Goal: Communication & Community: Answer question/provide support

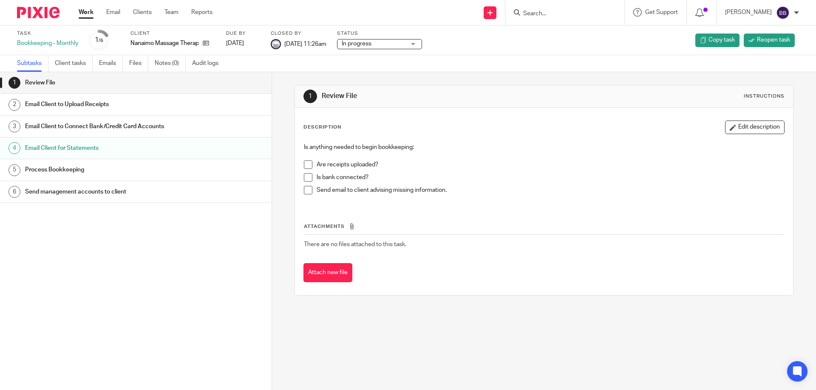
click at [85, 15] on link "Work" at bounding box center [86, 12] width 15 height 8
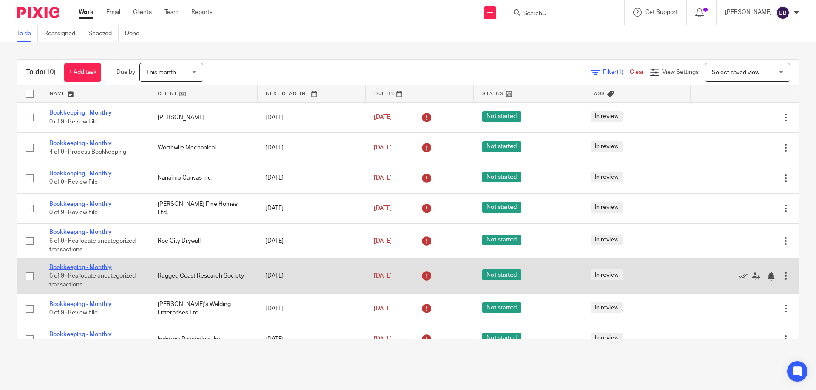
click at [95, 266] on link "Bookkeeping - Monthly" at bounding box center [80, 268] width 62 height 6
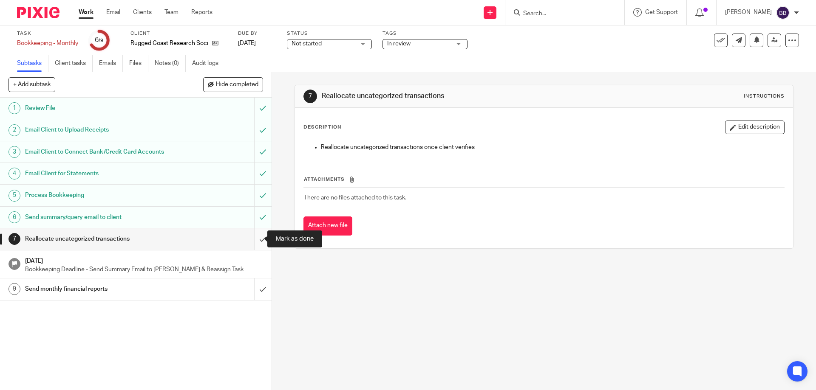
click at [253, 239] on input "submit" at bounding box center [135, 239] width 271 height 21
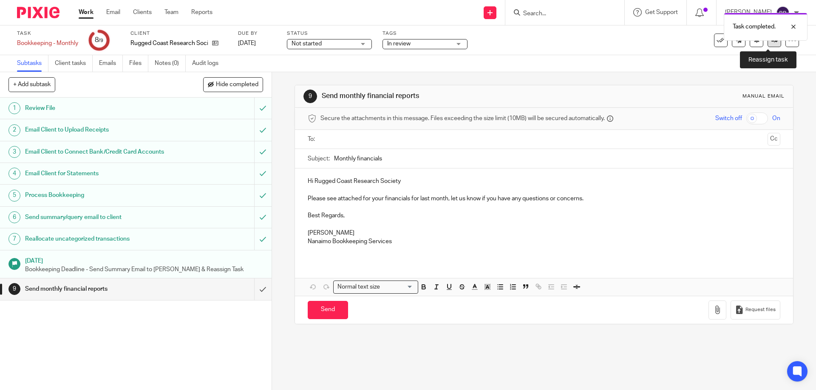
click at [767, 45] on link at bounding box center [774, 41] width 14 height 14
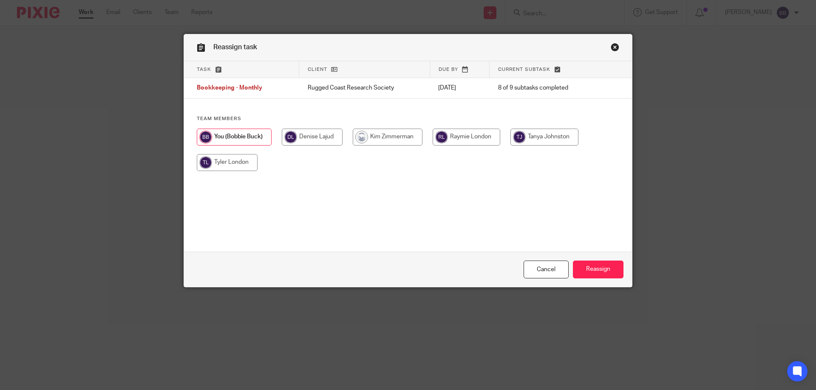
click at [459, 135] on input "radio" at bounding box center [466, 137] width 68 height 17
radio input "true"
click at [593, 270] on input "Reassign" at bounding box center [598, 270] width 51 height 18
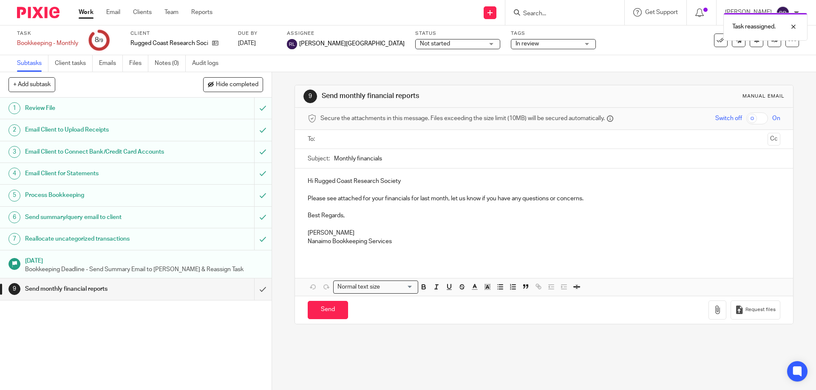
click at [89, 14] on link "Work" at bounding box center [86, 12] width 15 height 8
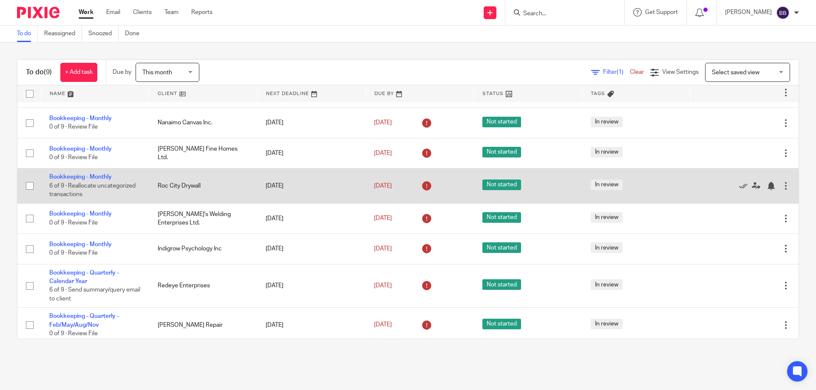
scroll to position [59, 0]
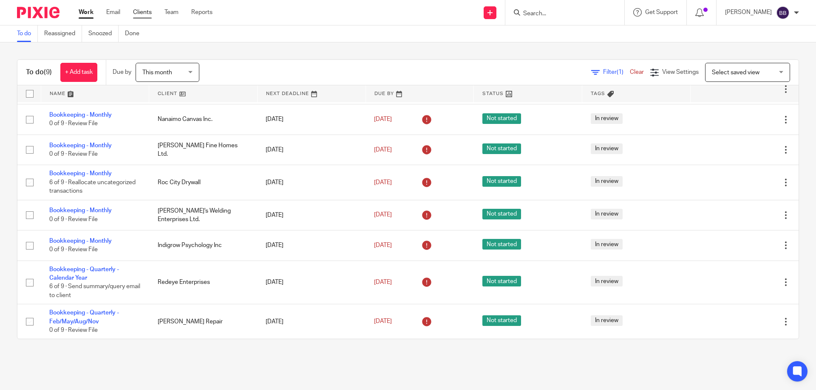
click at [148, 12] on link "Clients" at bounding box center [142, 12] width 19 height 8
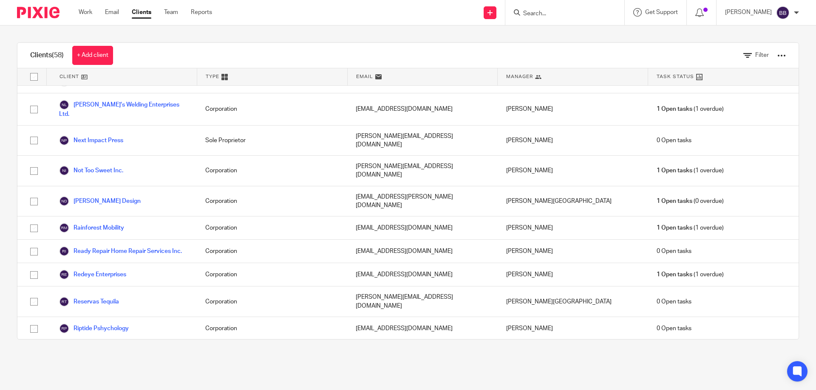
scroll to position [1020, 0]
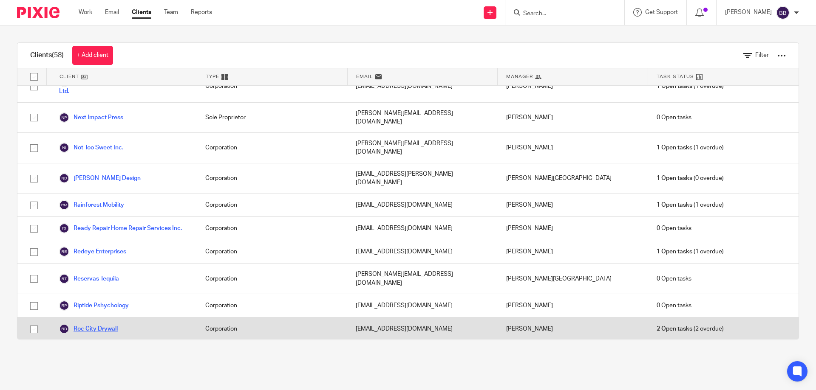
click at [86, 324] on link "Roc City Drywall" at bounding box center [88, 329] width 59 height 10
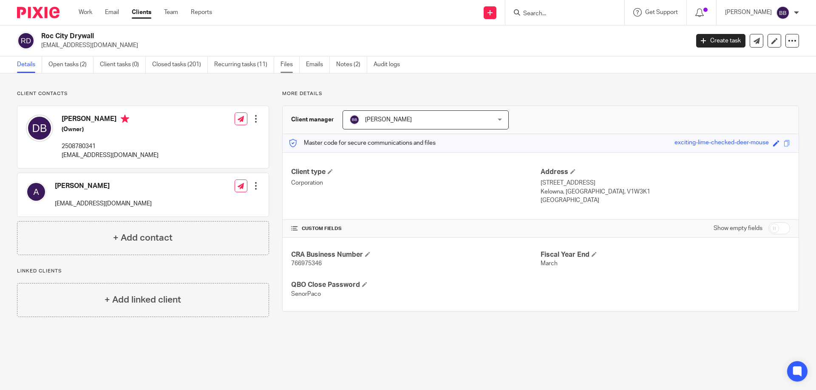
click at [285, 65] on link "Files" at bounding box center [289, 65] width 19 height 17
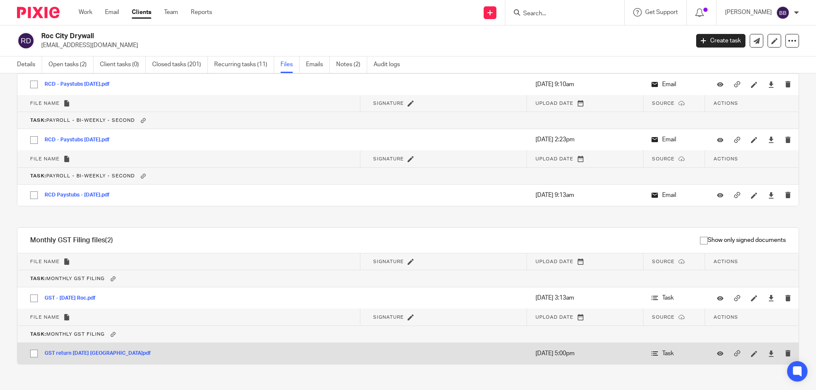
scroll to position [21960, 0]
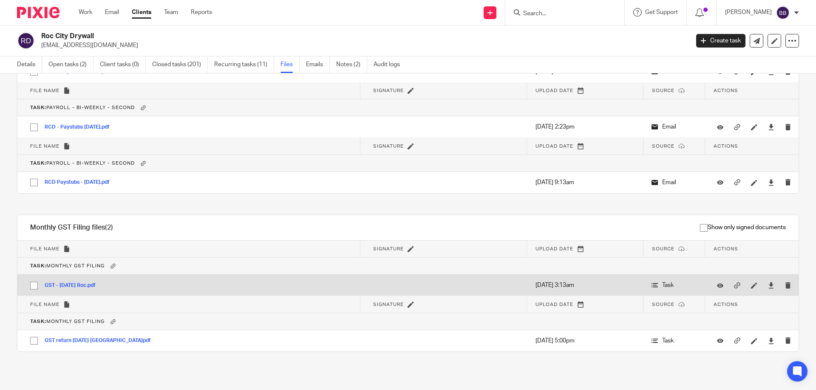
click at [88, 286] on button "GST - July 2025 Roc.pdf" at bounding box center [73, 286] width 57 height 6
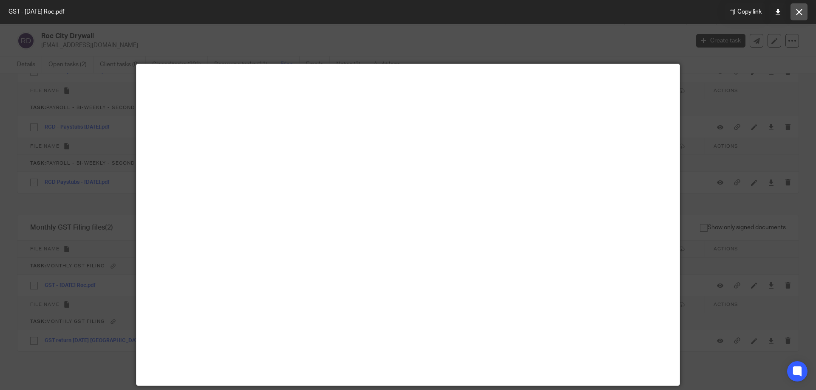
click at [797, 12] on icon at bounding box center [799, 12] width 6 height 6
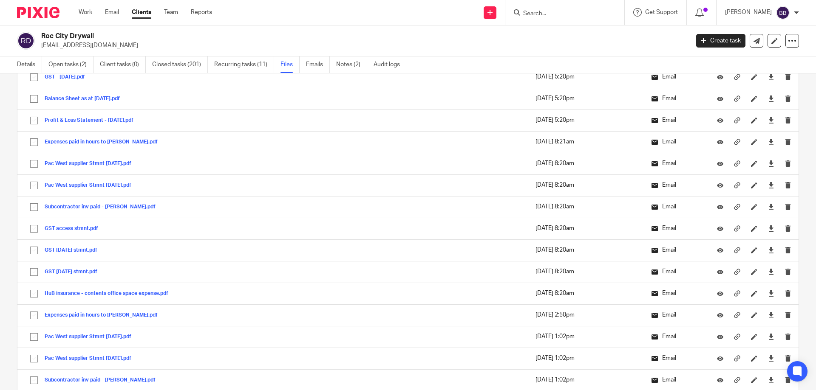
scroll to position [19794, 0]
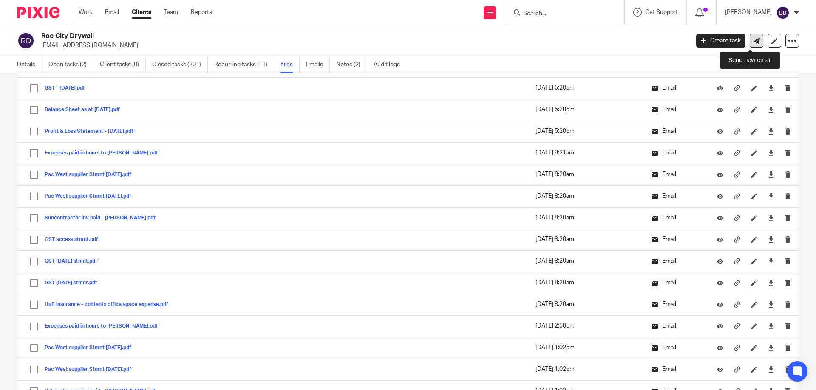
click at [753, 41] on icon at bounding box center [756, 41] width 6 height 6
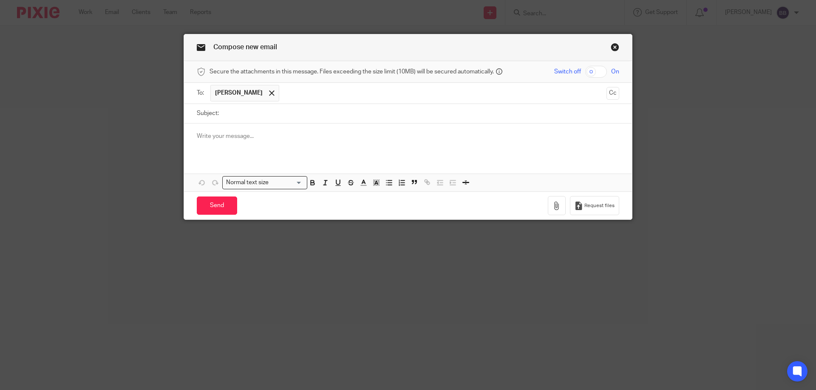
click at [243, 115] on input "Subject:" at bounding box center [421, 113] width 396 height 19
type input "Subcontractor invoices"
click at [239, 136] on p at bounding box center [408, 136] width 422 height 8
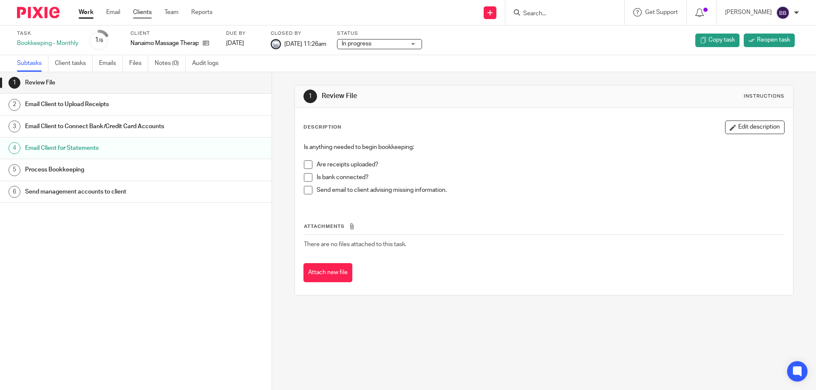
click at [143, 12] on link "Clients" at bounding box center [142, 12] width 19 height 8
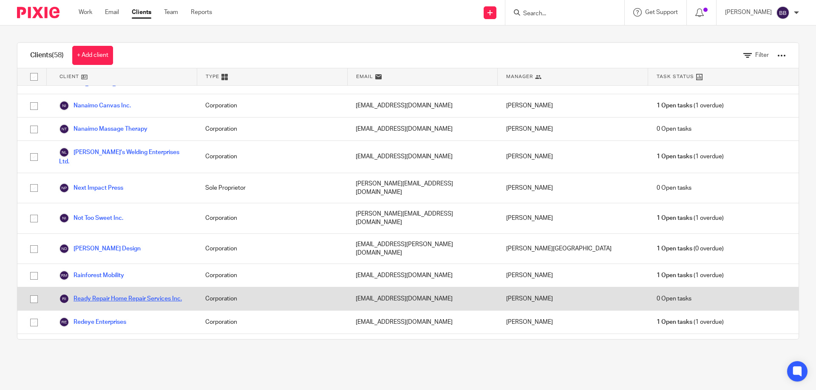
scroll to position [935, 0]
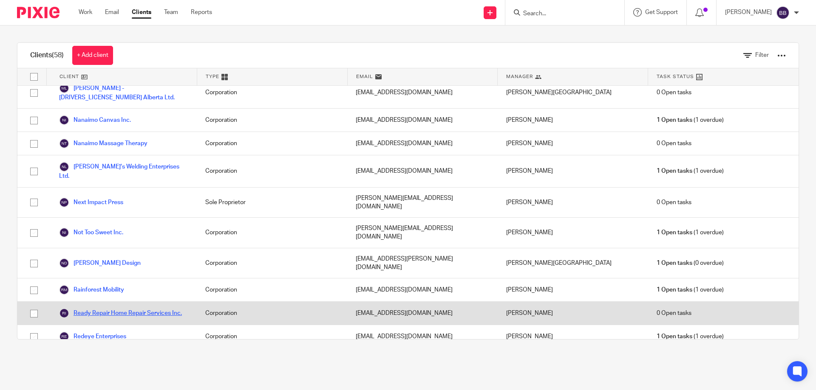
click at [112, 308] on link "Ready Repair Home Repair Services Inc." at bounding box center [120, 313] width 123 height 10
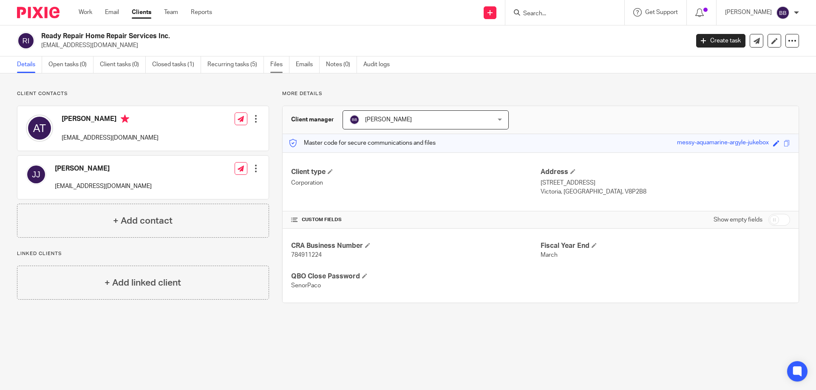
click at [276, 65] on link "Files" at bounding box center [279, 65] width 19 height 17
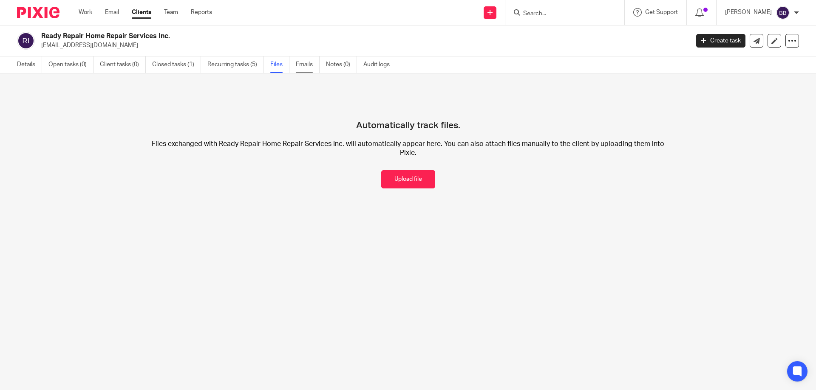
click at [303, 64] on link "Emails" at bounding box center [308, 65] width 24 height 17
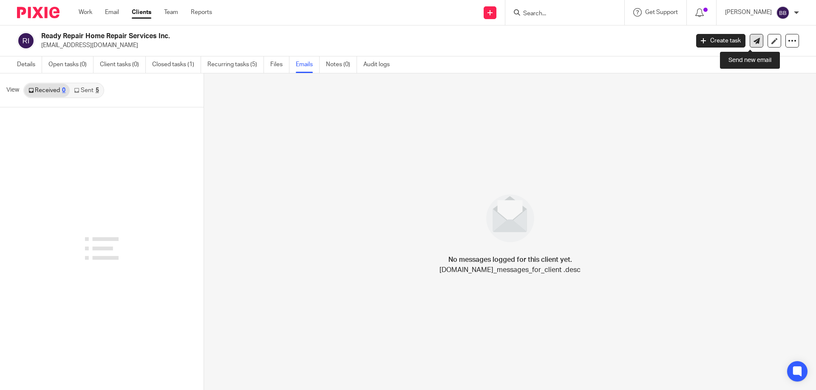
click at [753, 40] on icon at bounding box center [756, 41] width 6 height 6
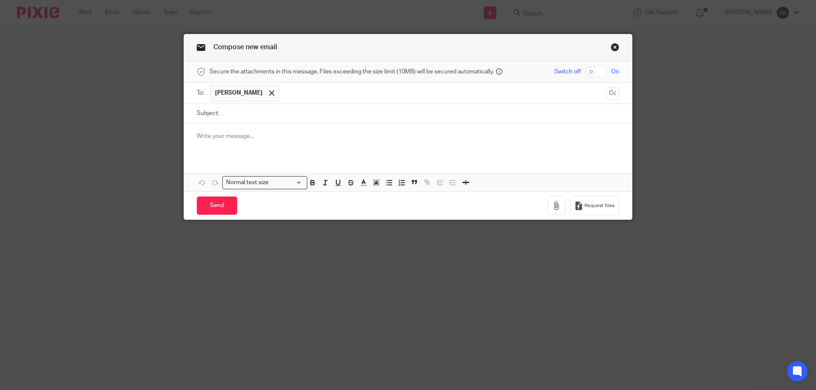
click at [283, 93] on input "text" at bounding box center [442, 93] width 319 height 17
click at [269, 93] on span at bounding box center [272, 93] width 6 height 6
click at [224, 116] on input "Subject:" at bounding box center [421, 113] width 396 height 19
type input "Credit card statements and receipts"
click at [206, 136] on p at bounding box center [408, 136] width 422 height 8
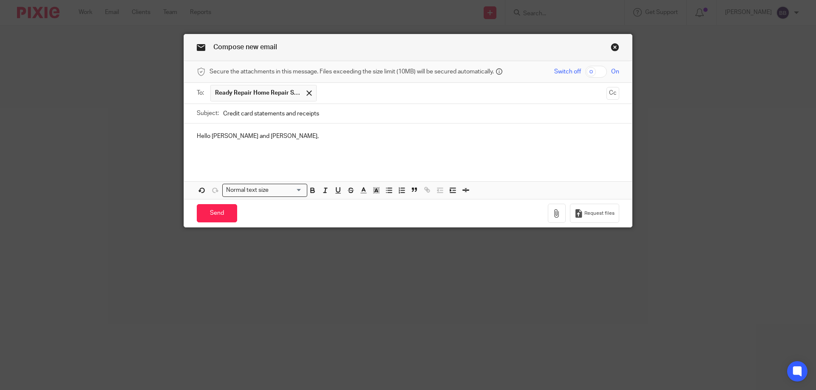
click at [260, 141] on p at bounding box center [408, 145] width 422 height 8
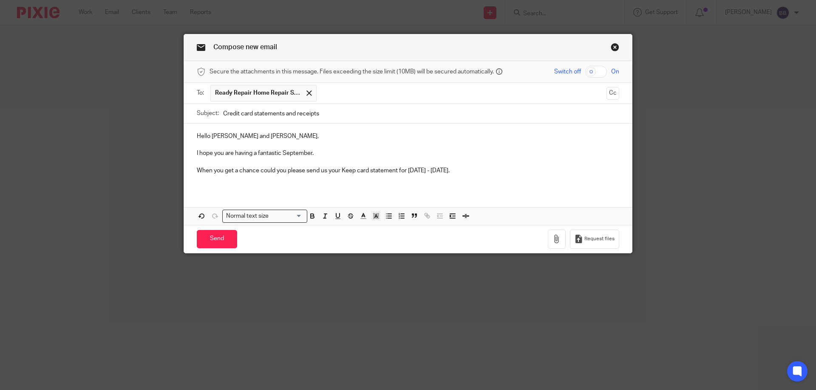
click at [477, 170] on p "When you get a chance could you please send us your Keep card statement for Jul…" at bounding box center [408, 171] width 422 height 8
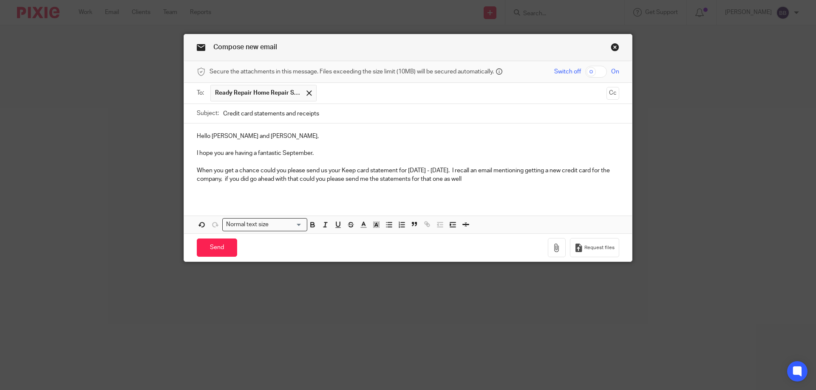
click at [481, 178] on p "When you get a chance could you please send us your Keep card statement for Jul…" at bounding box center [408, 175] width 422 height 17
click at [522, 180] on p "When you get a chance could you please send us your Keep card statement for Jul…" at bounding box center [408, 175] width 422 height 17
click at [572, 177] on p "When you get a chance could you please send us your Keep card statement for Jul…" at bounding box center [408, 175] width 422 height 17
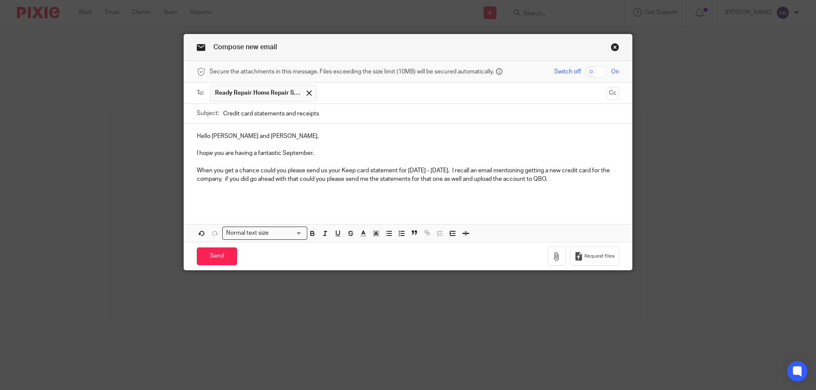
click at [574, 179] on p "When you get a chance could you please send us your Keep card statement for Jul…" at bounding box center [408, 175] width 422 height 17
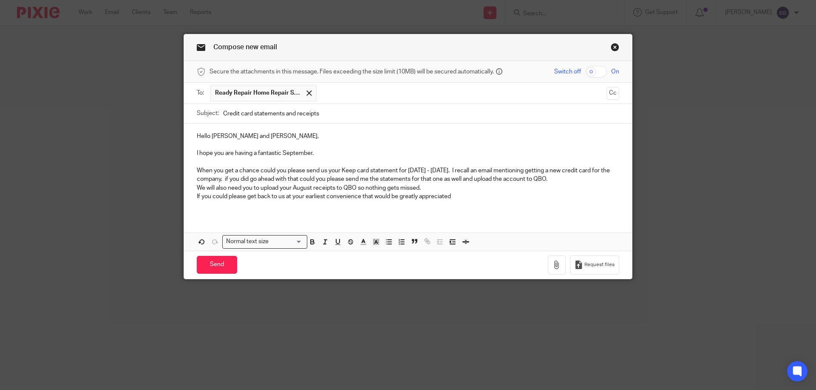
click at [467, 169] on p "When you get a chance could you please send us your Keep card statement for Jul…" at bounding box center [408, 175] width 422 height 17
click at [453, 201] on p "If you could please get back to us at your earliest convenience that would be g…" at bounding box center [408, 196] width 422 height 8
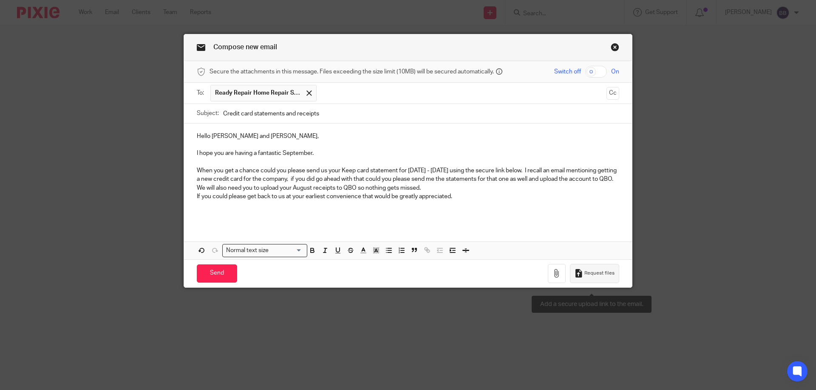
click at [600, 277] on span "Request files" at bounding box center [599, 273] width 30 height 7
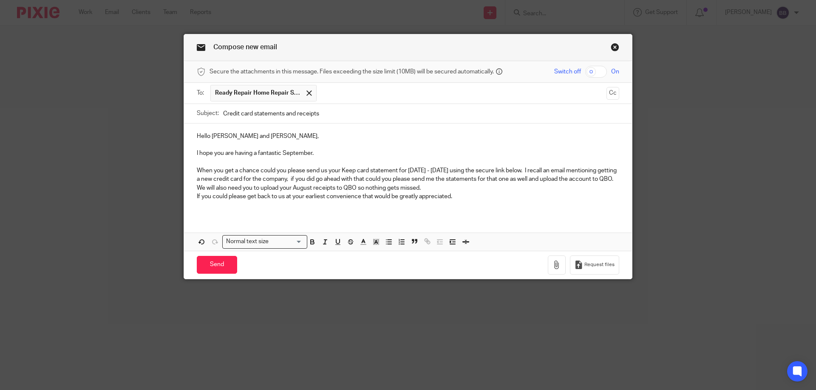
click at [253, 184] on p "When you get a chance could you please send us your Keep card statement for Jul…" at bounding box center [408, 175] width 422 height 17
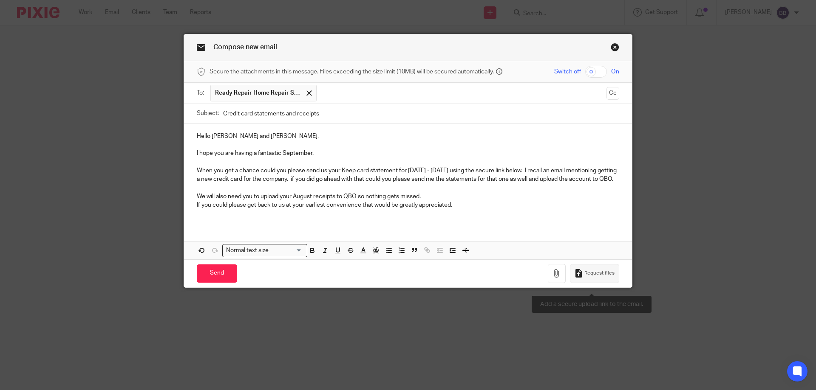
click at [587, 277] on span "Request files" at bounding box center [599, 273] width 30 height 7
click at [191, 205] on div "Hello Jake and Austin, I hope you are having a fantastic September. When you ge…" at bounding box center [408, 174] width 448 height 101
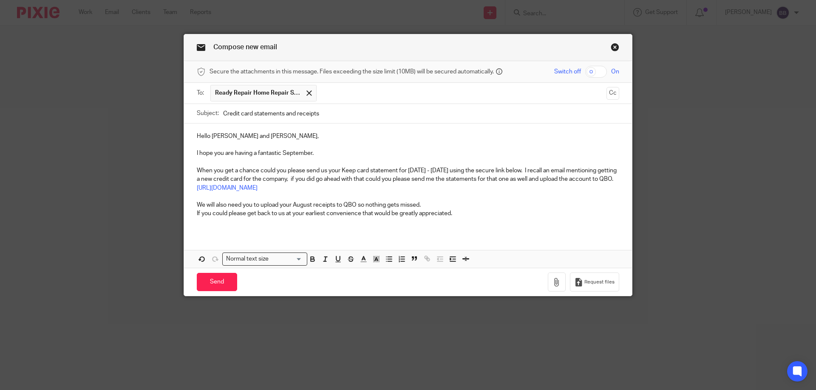
click at [189, 225] on div "Hello Jake and Austin, I hope you are having a fantastic September. When you ge…" at bounding box center [408, 179] width 448 height 110
click at [463, 218] on p "If you could please get back to us at your earliest convenience that would be g…" at bounding box center [408, 213] width 422 height 8
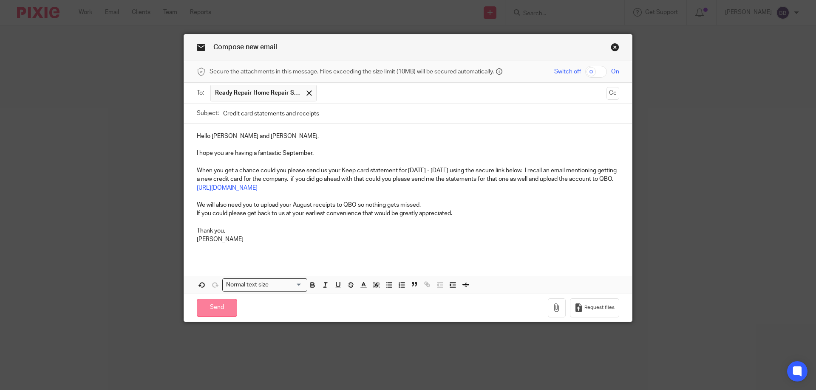
click at [215, 316] on input "Send" at bounding box center [217, 308] width 40 height 18
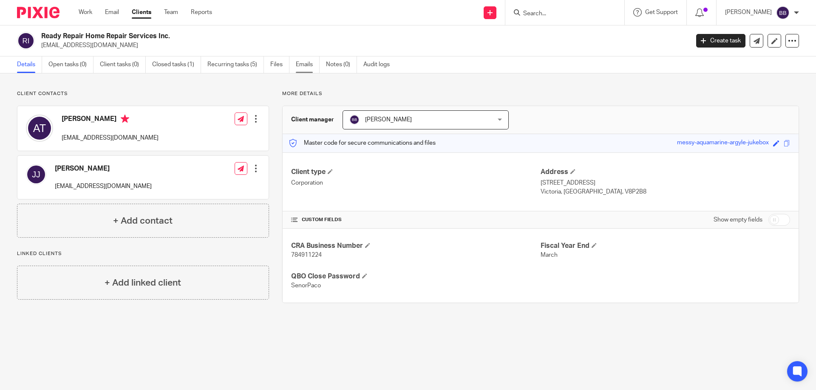
click at [302, 62] on link "Emails" at bounding box center [308, 65] width 24 height 17
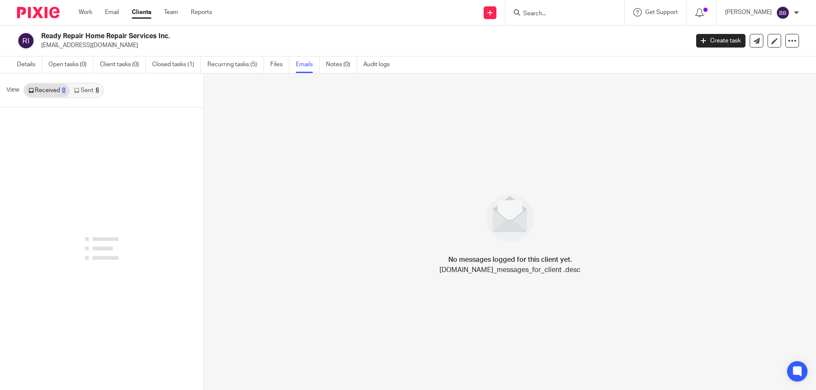
click at [83, 89] on link "Sent 6" at bounding box center [86, 91] width 33 height 14
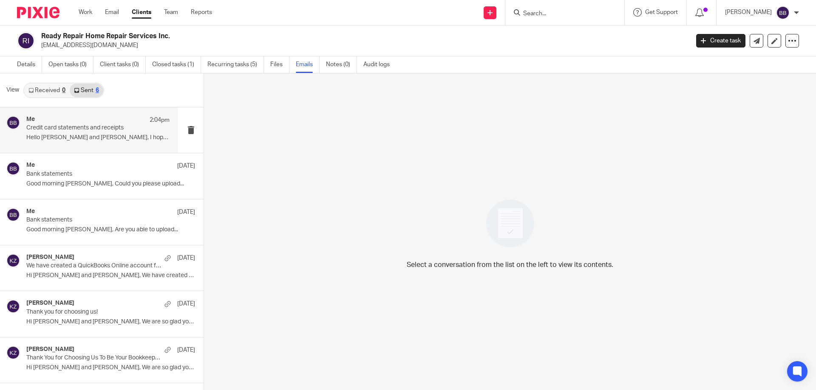
click at [85, 130] on p "Credit card statements and receipts" at bounding box center [83, 127] width 115 height 7
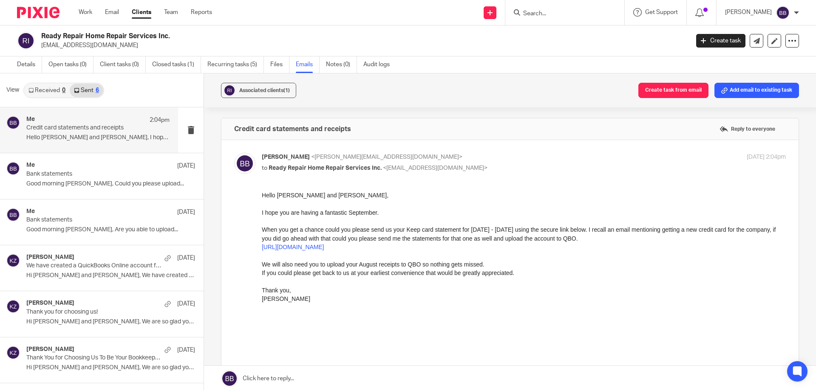
drag, startPoint x: 521, startPoint y: 388, endPoint x: 347, endPoint y: 238, distance: 229.5
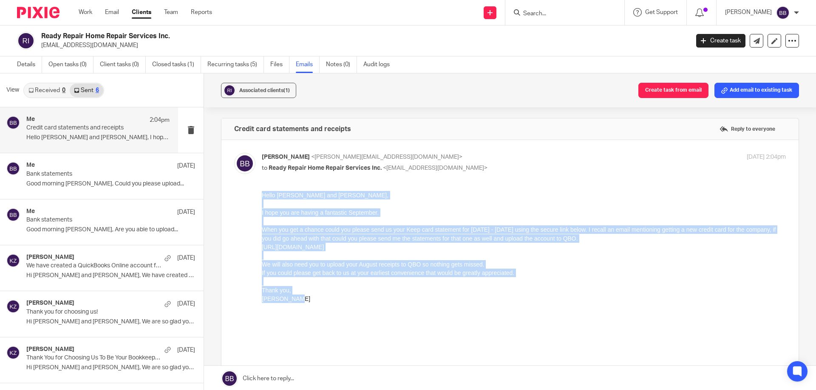
drag, startPoint x: 262, startPoint y: 195, endPoint x: 321, endPoint y: 298, distance: 118.9
click at [321, 298] on div "Hello Jake and Austin, I hope you are having a fantastic September. When you ge…" at bounding box center [524, 251] width 524 height 121
copy div "Hello Jake and Austin, I hope you are having a fantastic September. When you ge…"
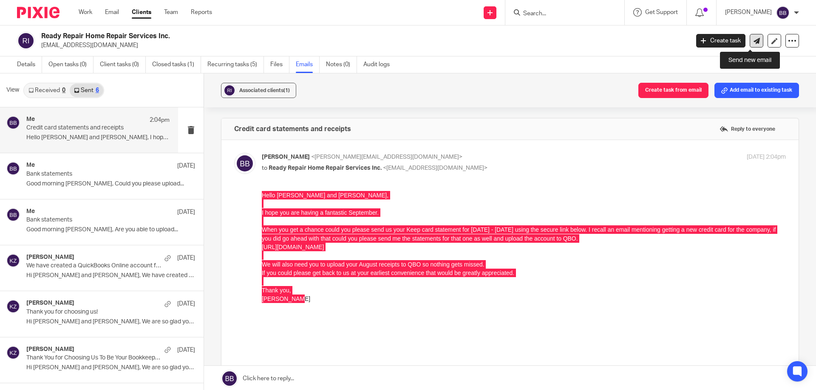
click at [753, 41] on icon at bounding box center [756, 41] width 6 height 6
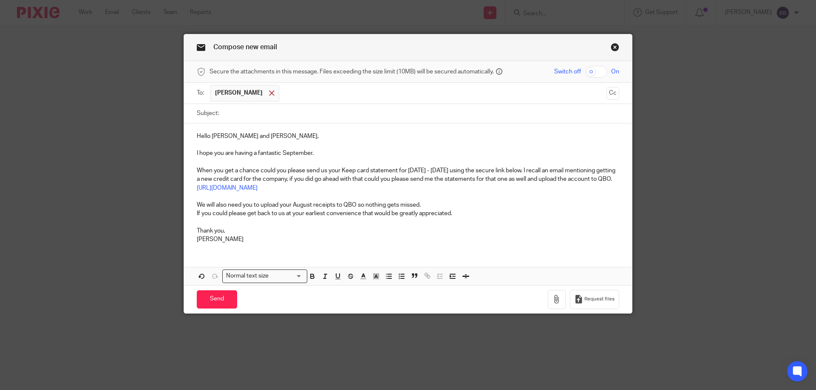
click at [269, 94] on span at bounding box center [272, 93] width 6 height 6
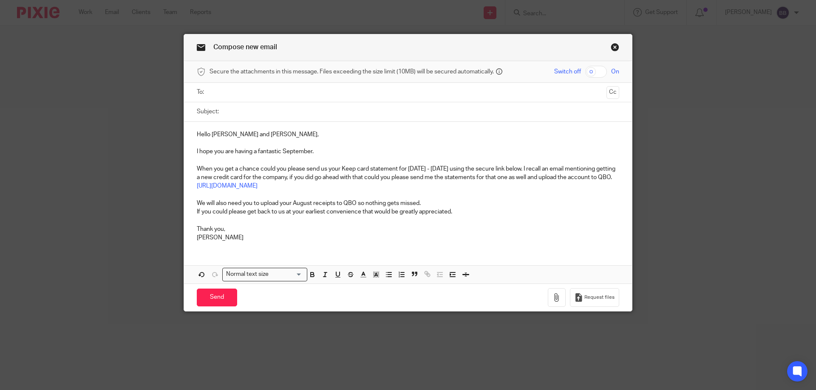
click at [262, 93] on input "text" at bounding box center [407, 93] width 390 height 10
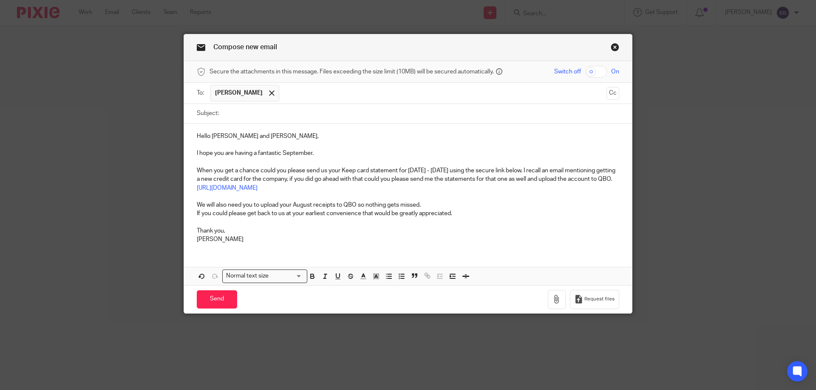
click at [225, 113] on input "Subject:" at bounding box center [421, 113] width 396 height 19
type input "August statements and receipts"
click at [607, 94] on button "Cc" at bounding box center [612, 93] width 13 height 13
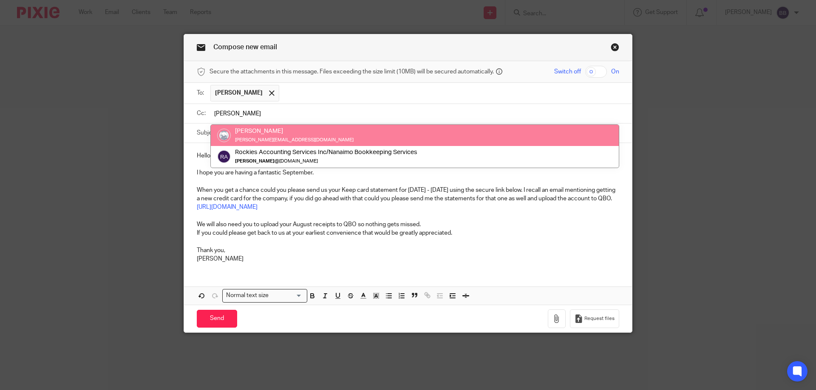
type input "kim"
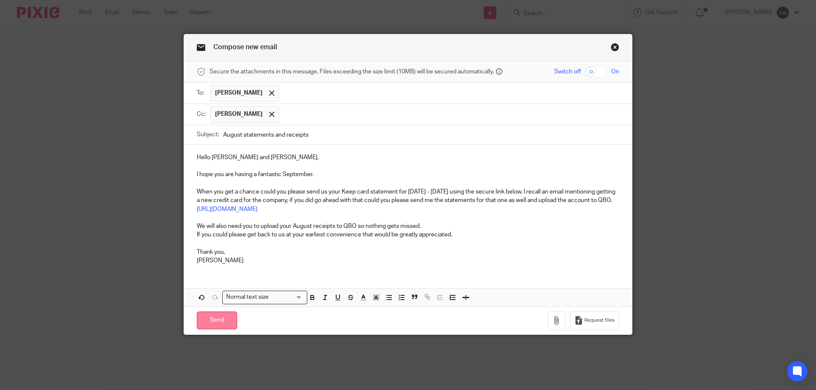
click at [210, 330] on input "Send" at bounding box center [217, 321] width 40 height 18
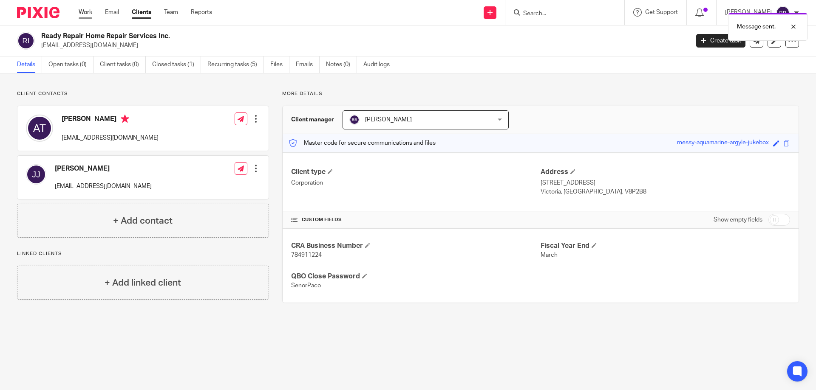
click at [87, 11] on link "Work" at bounding box center [86, 12] width 14 height 8
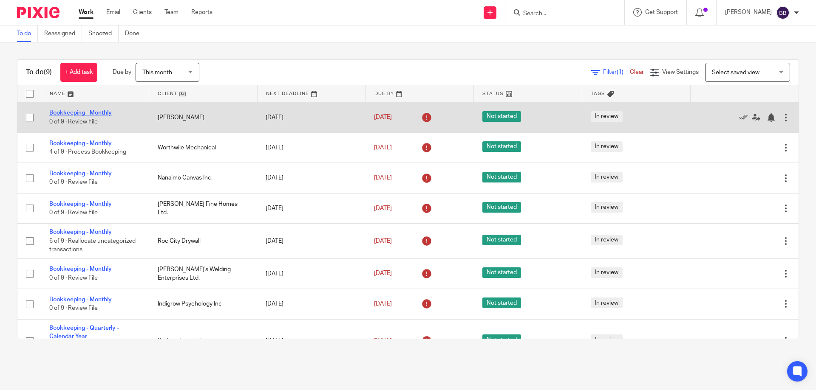
click at [97, 111] on link "Bookkeeping - Monthly" at bounding box center [80, 113] width 62 height 6
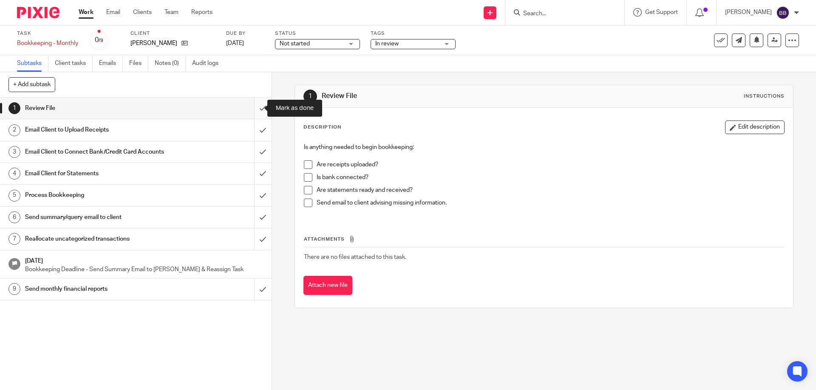
click at [253, 107] on input "submit" at bounding box center [135, 108] width 271 height 21
